Goal: Communication & Community: Answer question/provide support

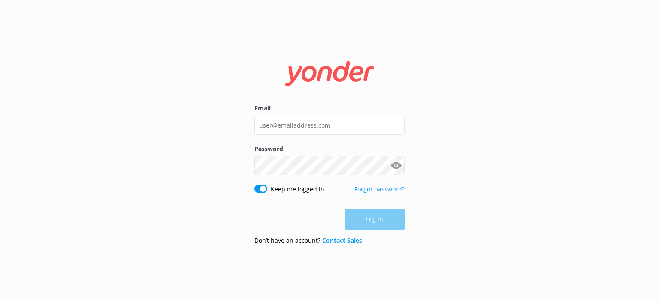
click at [328, 136] on div "Email" at bounding box center [329, 124] width 150 height 40
click at [328, 125] on input "Email" at bounding box center [329, 125] width 150 height 19
type input "[PERSON_NAME][EMAIL_ADDRESS][DOMAIN_NAME]"
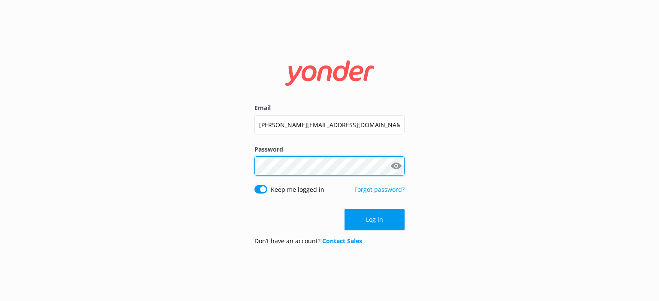
click button "Log in" at bounding box center [374, 219] width 60 height 21
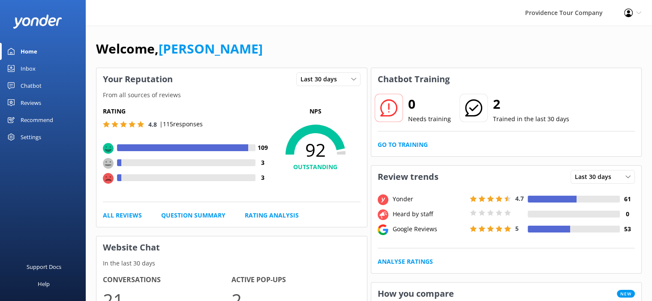
click at [42, 105] on link "Reviews" at bounding box center [43, 102] width 86 height 17
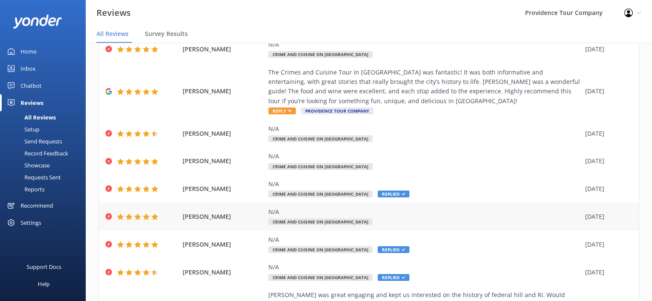
scroll to position [9, 0]
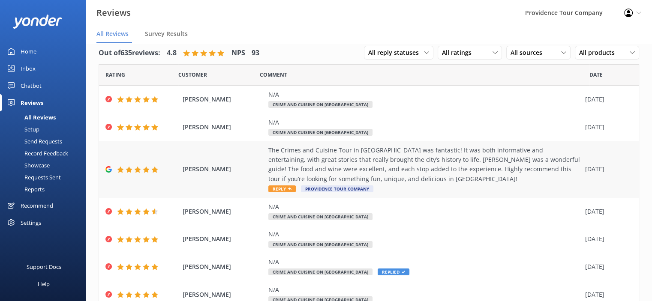
click at [403, 157] on div "The Crimes and Cuisine Tour in [GEOGRAPHIC_DATA] was fantastic! It was both inf…" at bounding box center [424, 165] width 313 height 39
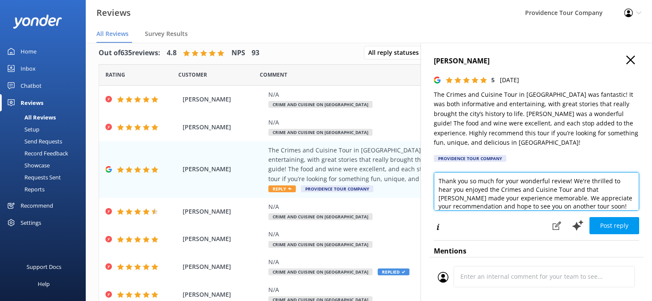
click at [598, 188] on textarea "Thank you so much for your wonderful review! We're thrilled to hear you enjoyed…" at bounding box center [536, 191] width 205 height 39
click at [593, 192] on textarea "Thank you so much for your wonderful review! We're thrilled to hear you enjoyed…" at bounding box center [536, 191] width 205 height 39
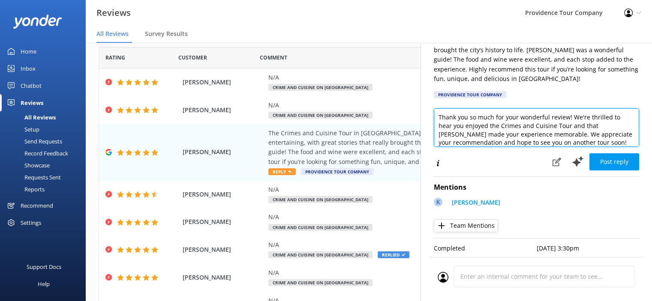
scroll to position [70, 0]
type textarea "Thank you so much for your wonderful review! We're thrilled to hear you enjoyed…"
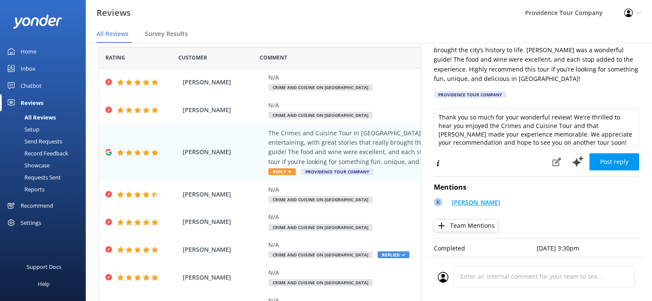
click at [474, 198] on p "[PERSON_NAME]" at bounding box center [476, 202] width 48 height 9
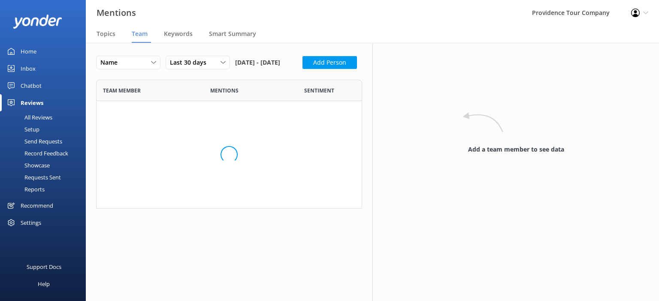
scroll to position [122, 259]
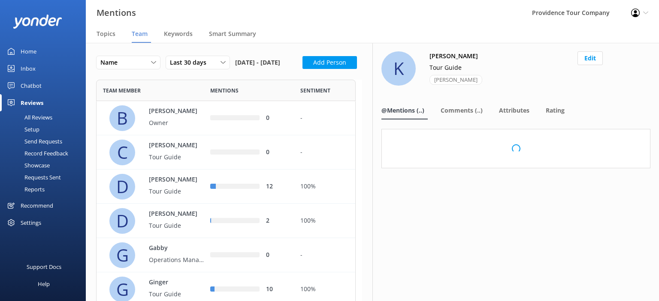
scroll to position [667, 253]
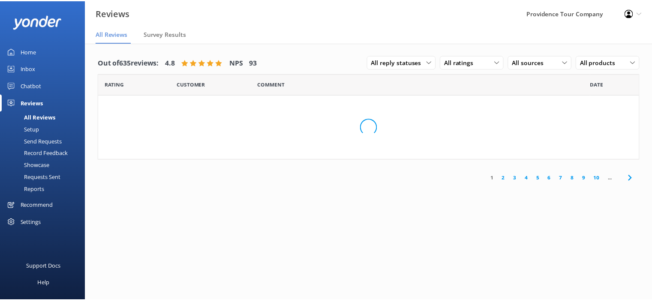
scroll to position [17, 0]
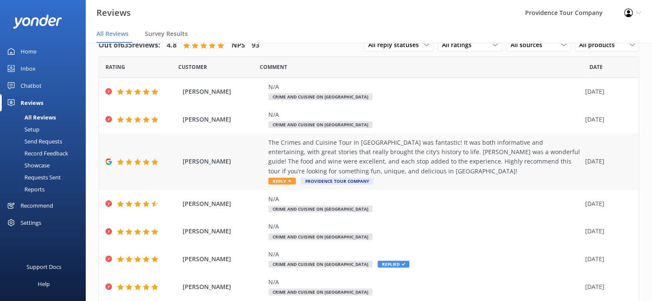
click at [482, 164] on div "The Crimes and Cuisine Tour in [GEOGRAPHIC_DATA] was fantastic! It was both inf…" at bounding box center [424, 157] width 313 height 39
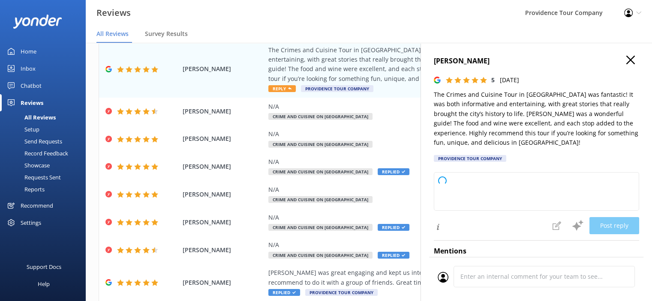
scroll to position [95, 0]
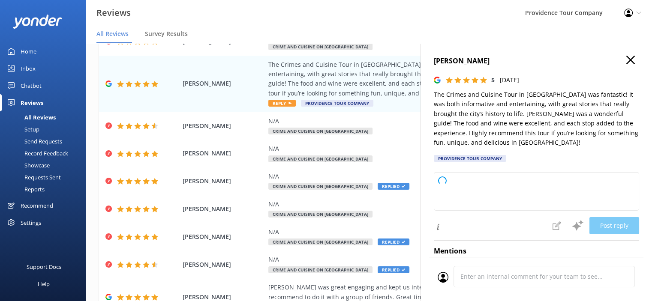
click at [626, 62] on use "button" at bounding box center [630, 60] width 9 height 9
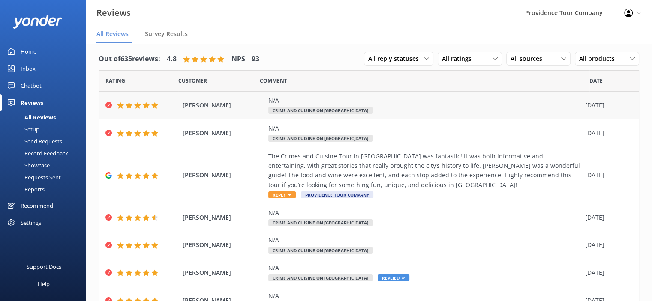
scroll to position [0, 0]
